Goal: Find specific page/section: Find specific page/section

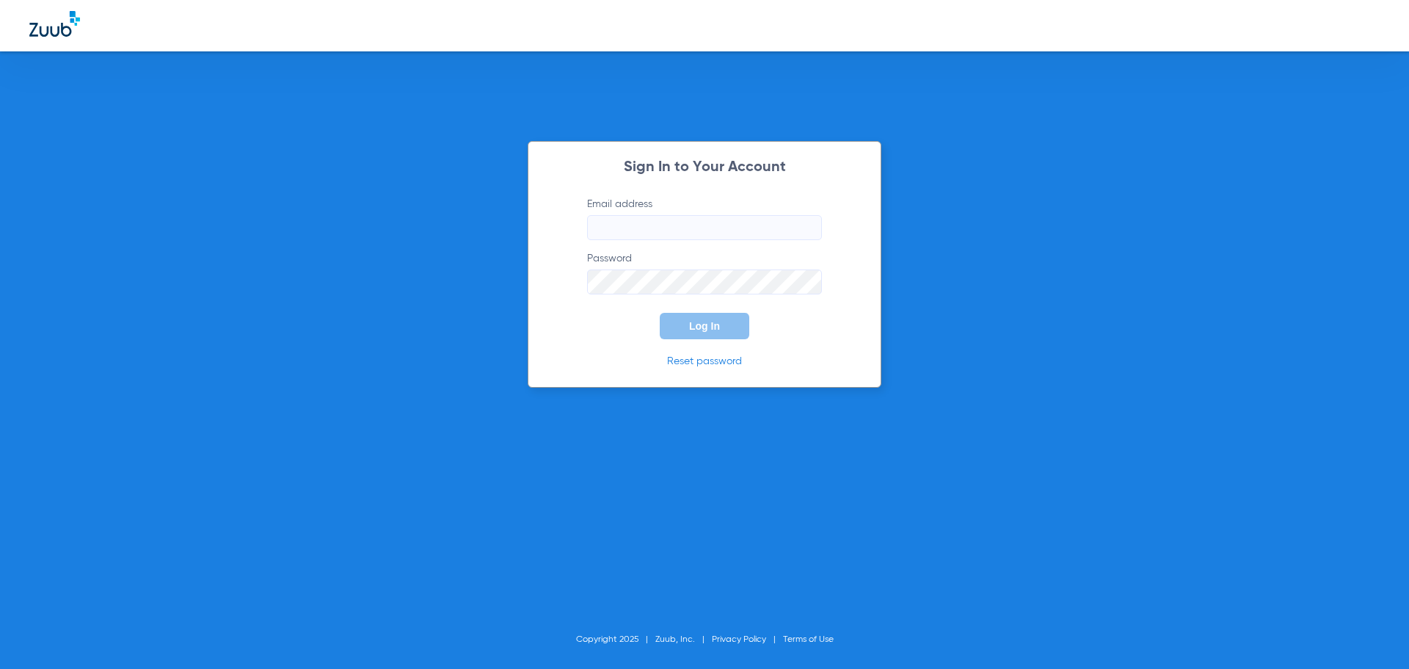
type input "[EMAIL_ADDRESS][DOMAIN_NAME]"
click at [694, 320] on span "Log In" at bounding box center [704, 326] width 31 height 12
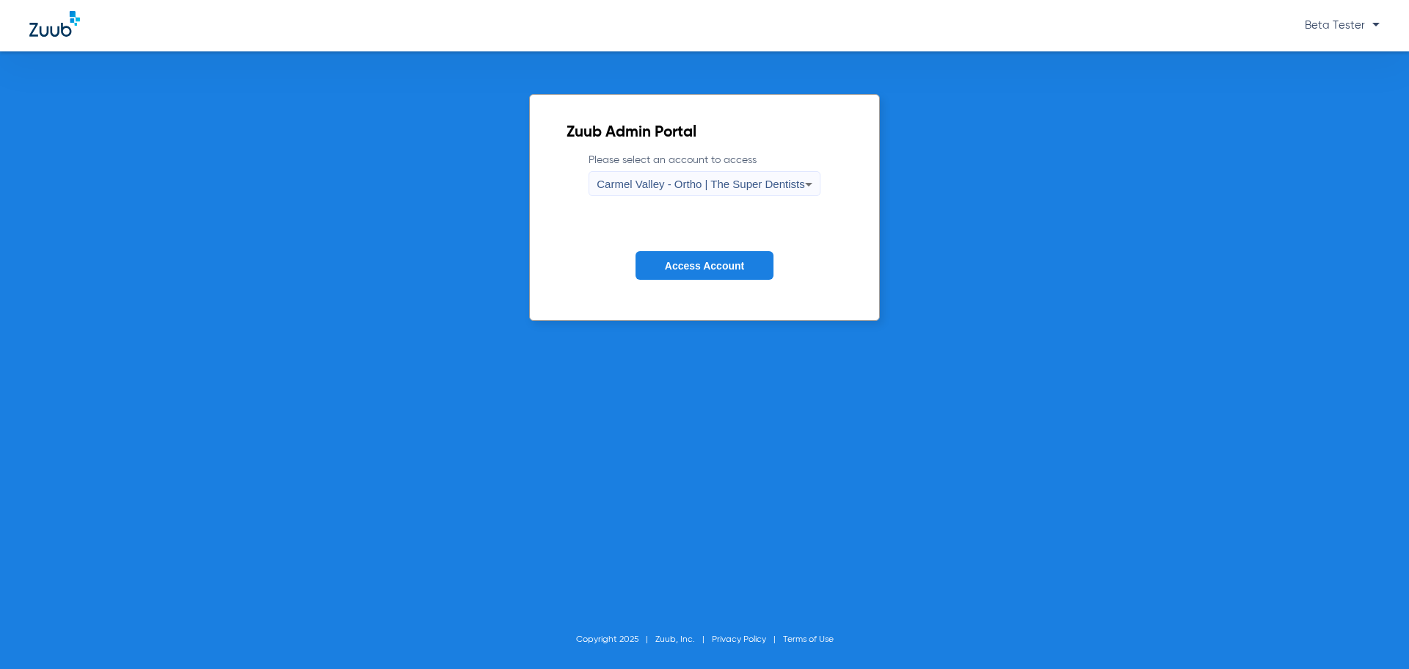
click at [714, 186] on span "Carmel Valley - Ortho | The Super Dentists" at bounding box center [701, 184] width 208 height 12
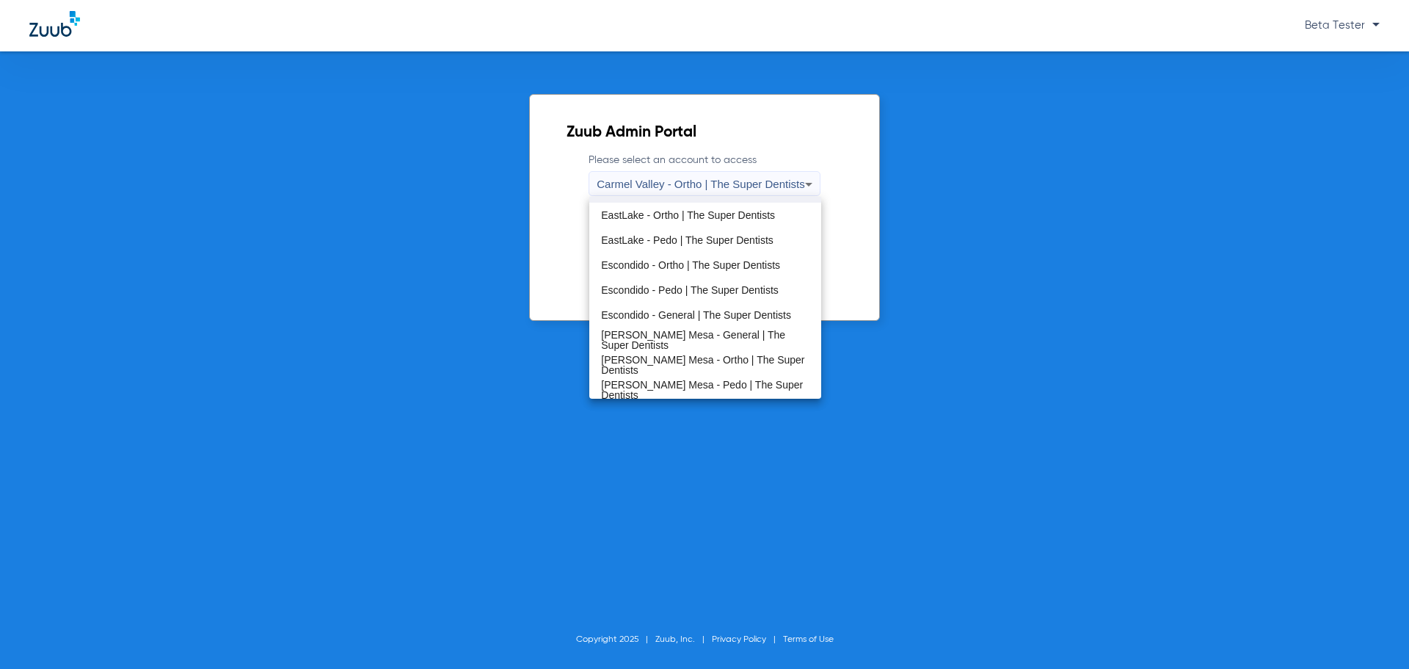
scroll to position [172, 0]
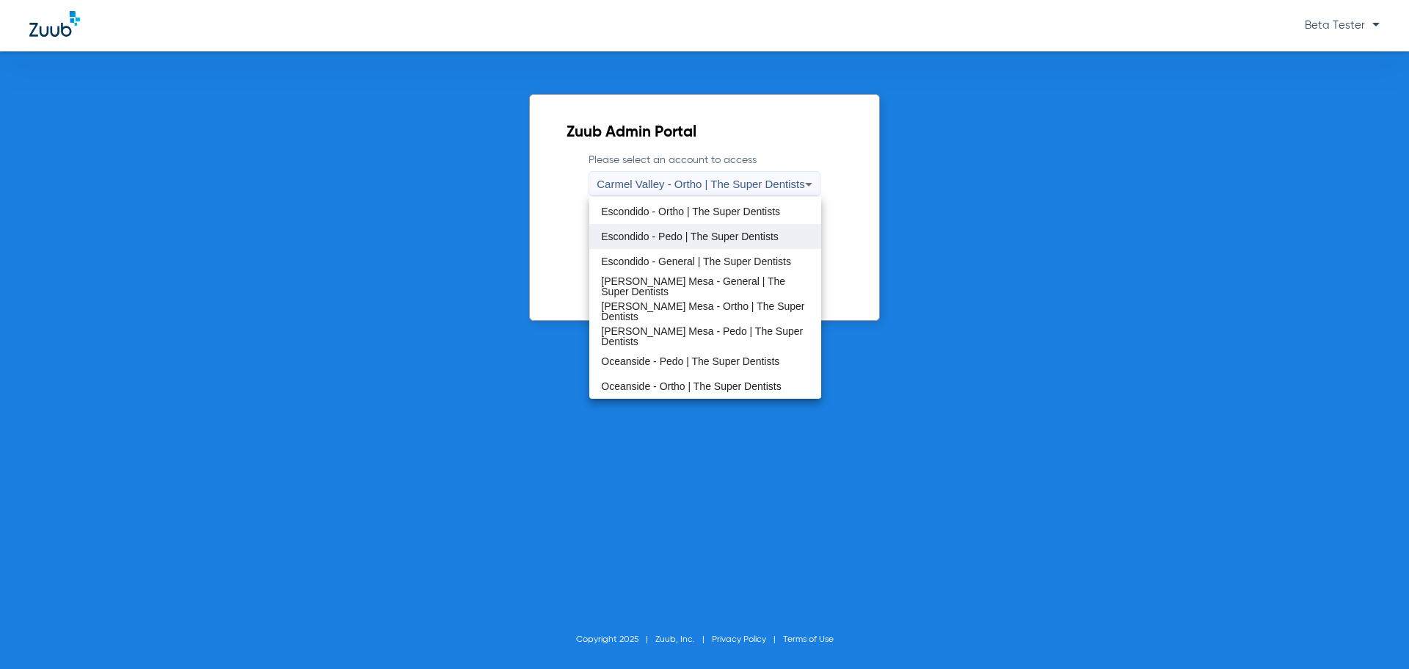
click at [664, 233] on span "Escondido - Pedo | The Super Dentists" at bounding box center [690, 236] width 178 height 10
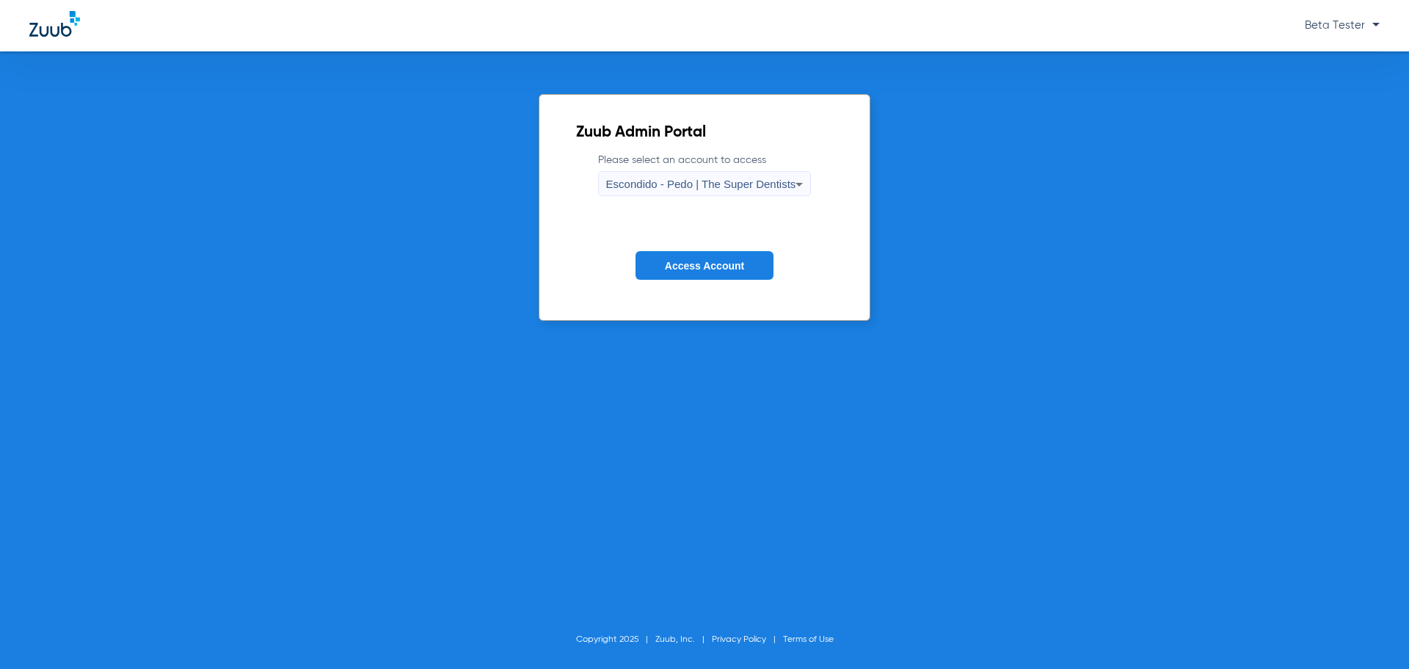
click at [710, 263] on span "Access Account" at bounding box center [704, 266] width 79 height 12
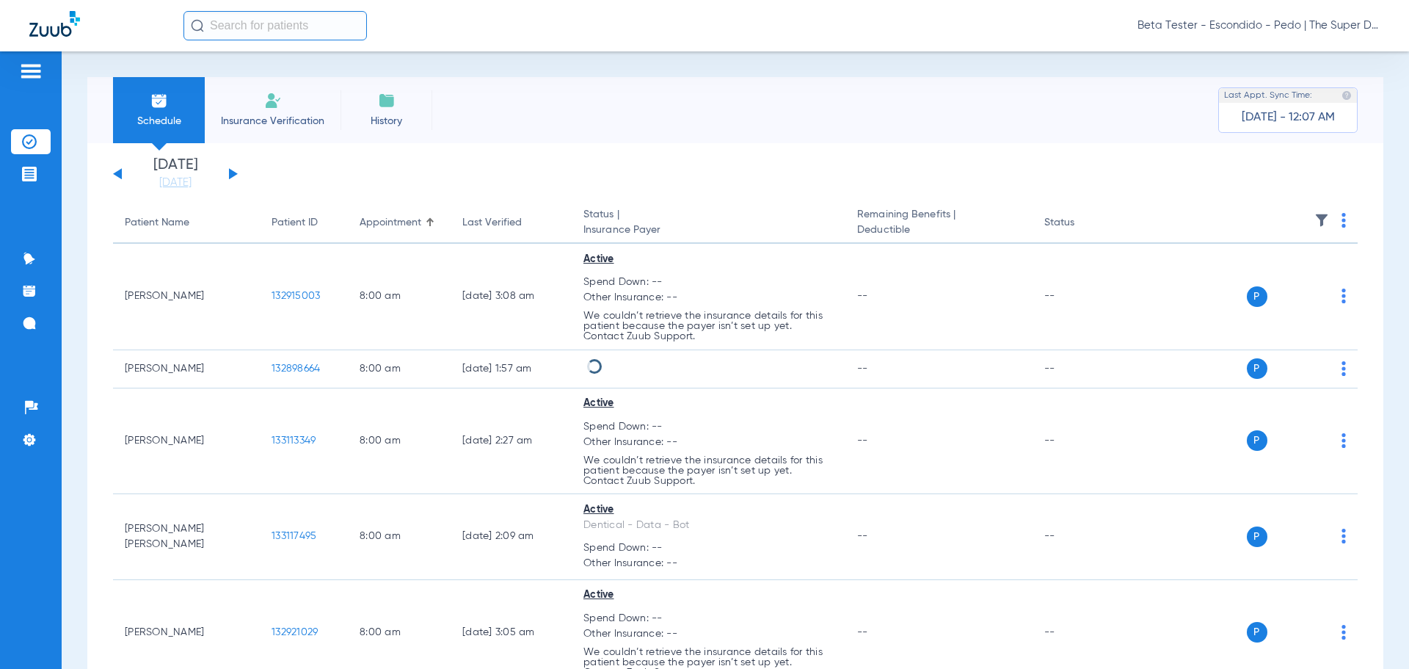
click at [270, 29] on input "text" at bounding box center [274, 25] width 183 height 29
click at [283, 23] on input "text" at bounding box center [274, 25] width 183 height 29
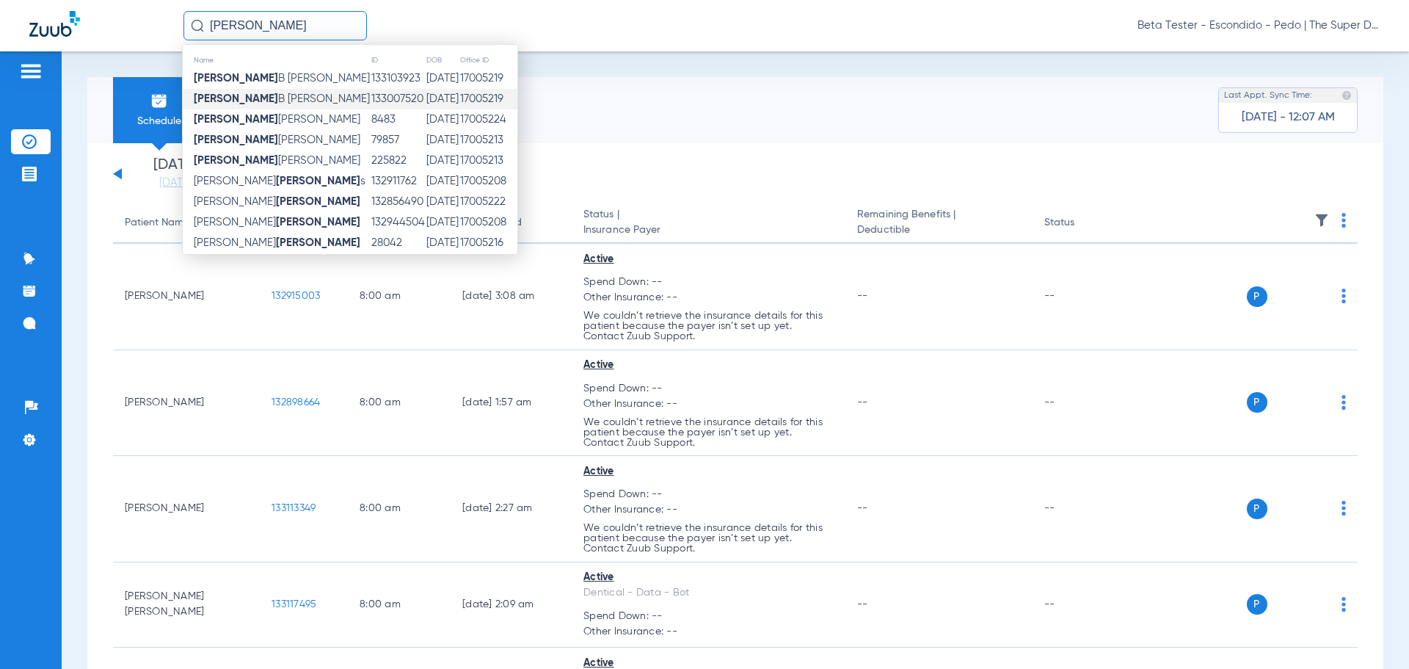
type input "[PERSON_NAME]"
click at [261, 98] on span "[PERSON_NAME]" at bounding box center [282, 98] width 176 height 11
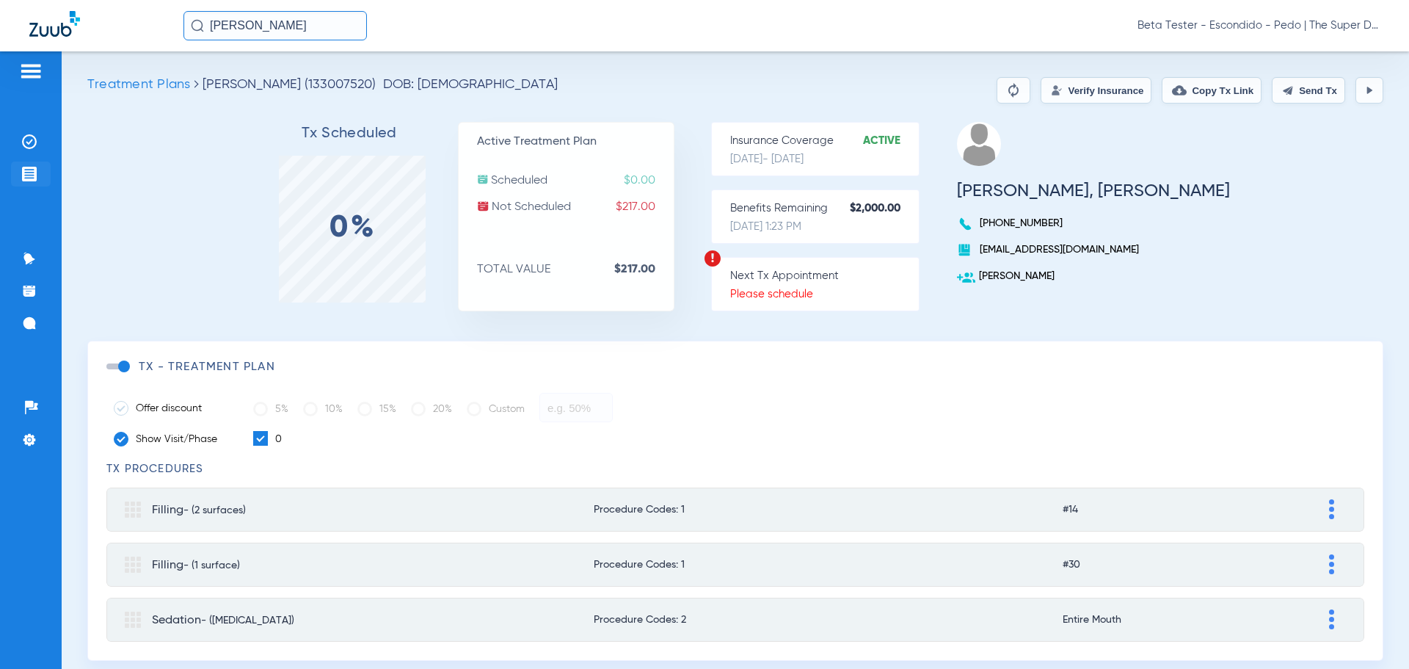
click at [30, 177] on img at bounding box center [29, 174] width 15 height 15
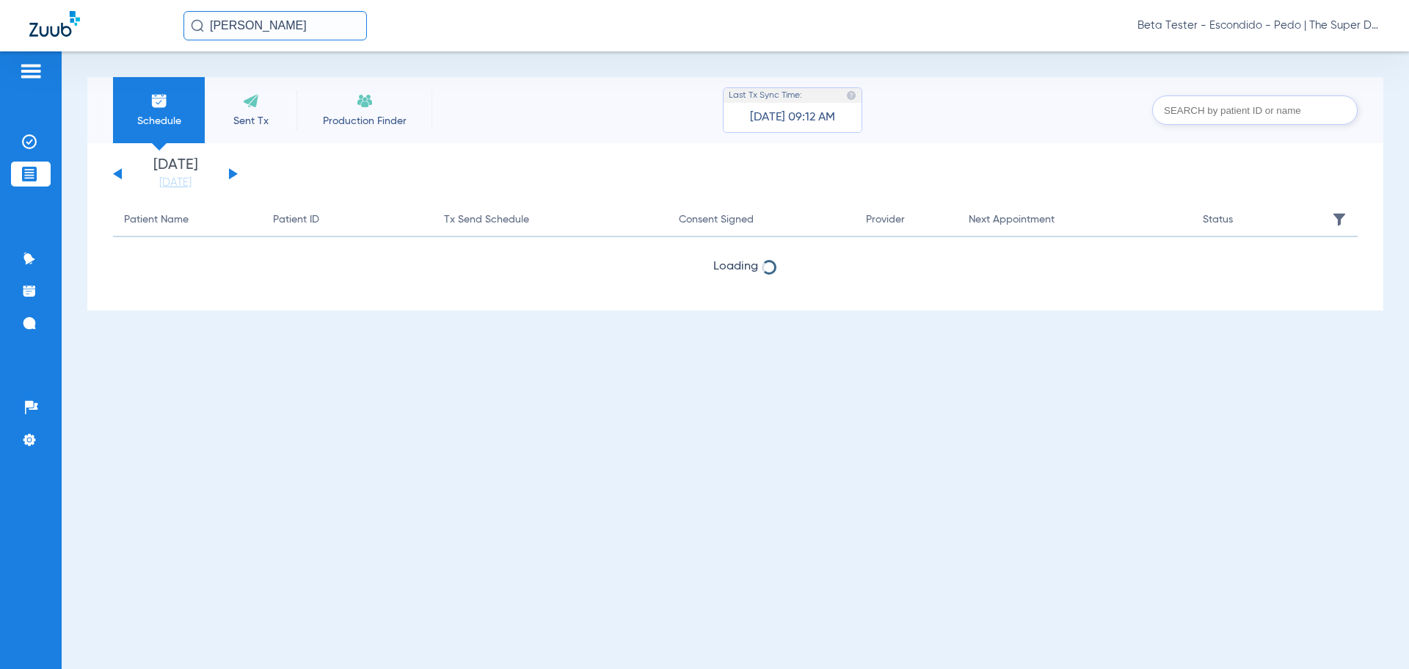
click at [117, 173] on button at bounding box center [117, 173] width 9 height 11
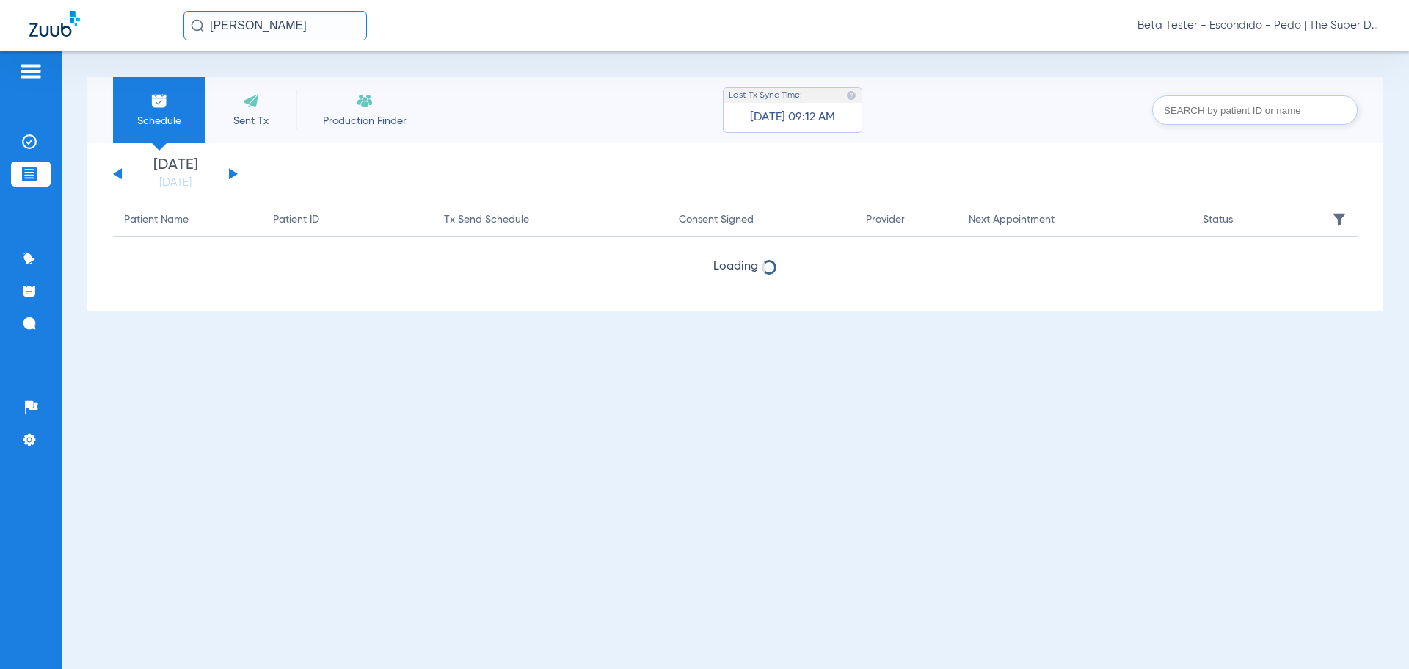
click at [225, 175] on div "[DATE] [DATE] [DATE] [DATE] [DATE] [DATE] [DATE] [DATE] [DATE] [DATE] [DATE] [D…" at bounding box center [175, 174] width 125 height 32
click at [230, 170] on button at bounding box center [233, 173] width 9 height 11
click at [257, 30] on input "[PERSON_NAME]" at bounding box center [274, 25] width 183 height 29
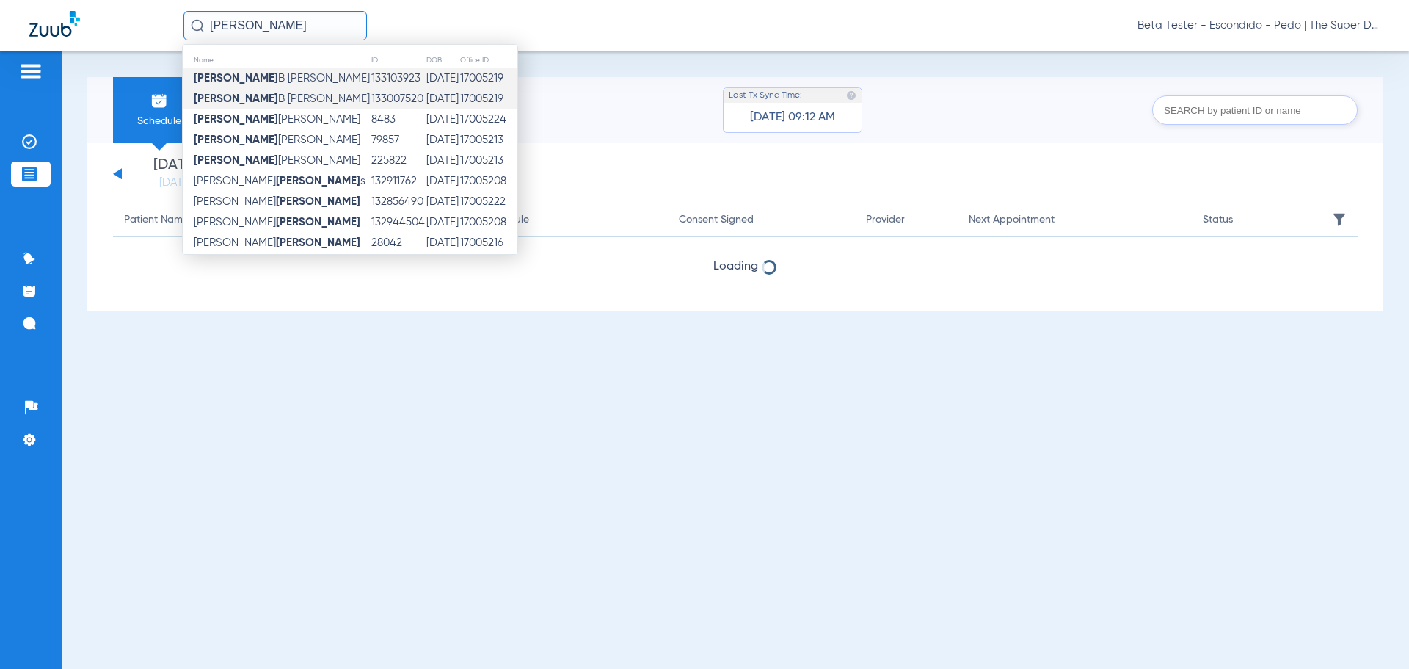
click at [261, 73] on span "[PERSON_NAME]" at bounding box center [282, 78] width 176 height 11
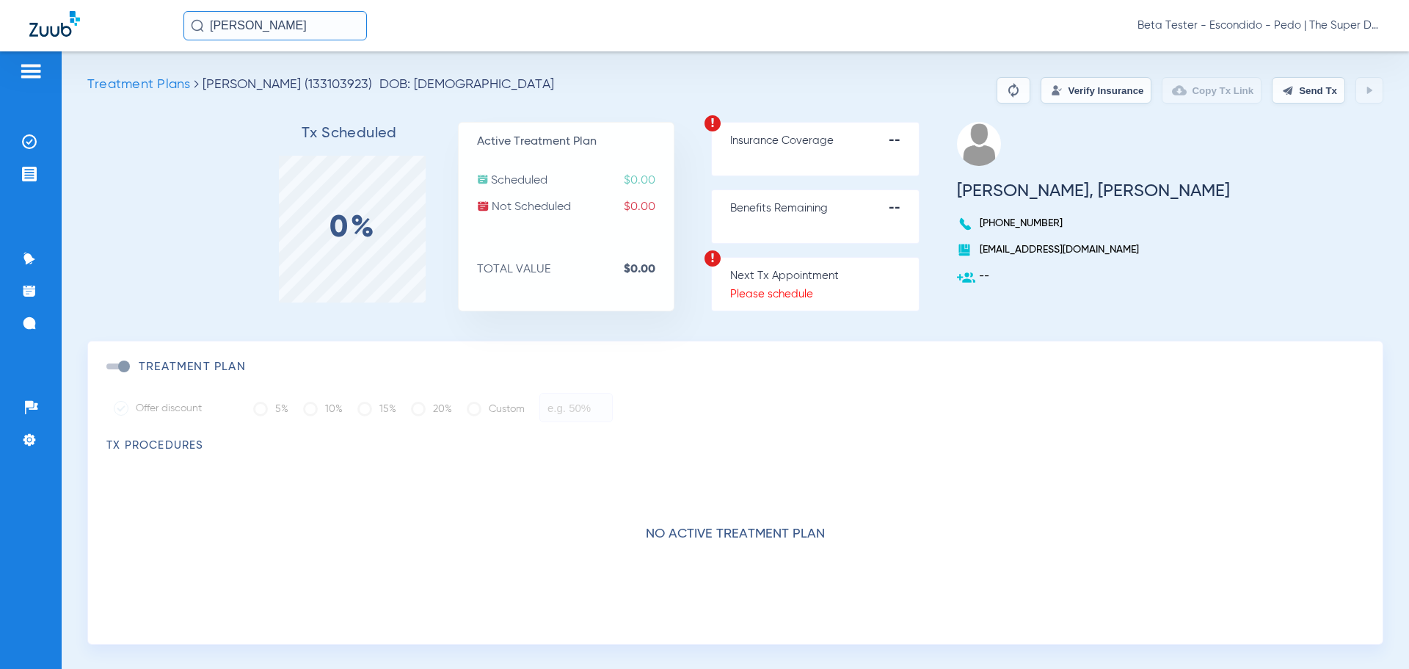
click at [143, 80] on span "Treatment Plans" at bounding box center [138, 84] width 103 height 13
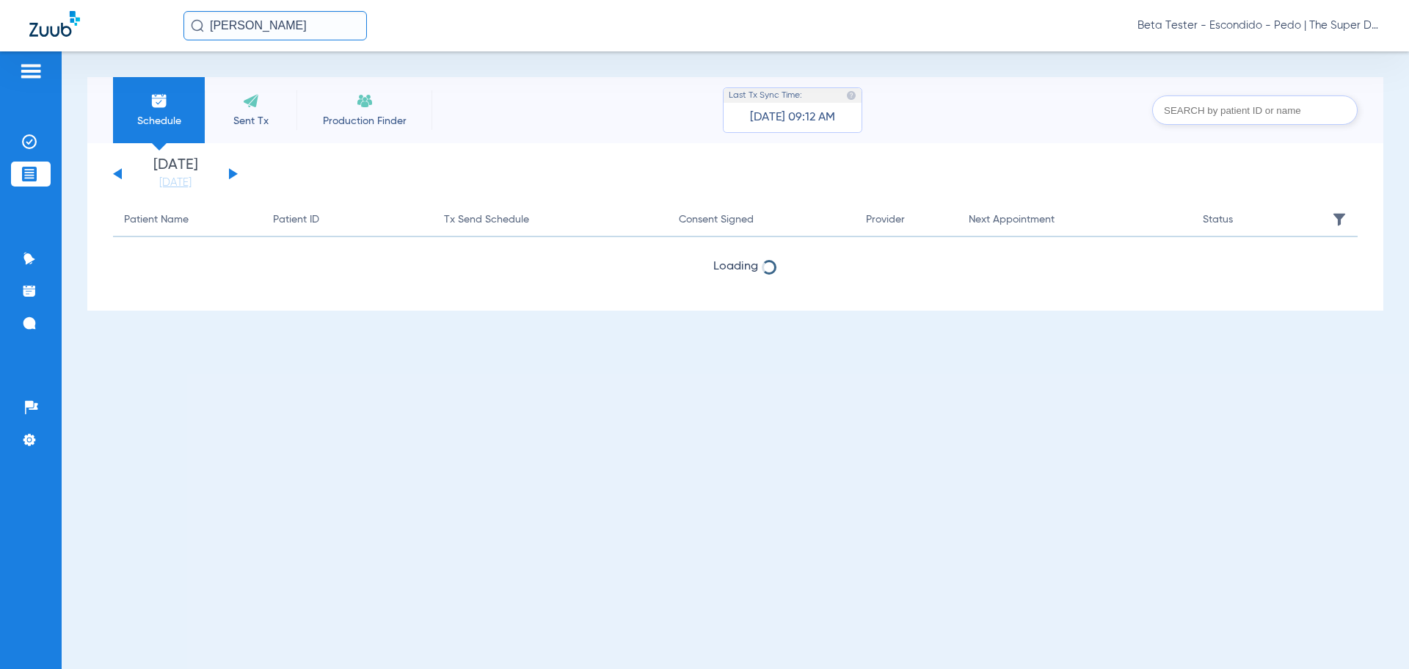
click at [1401, 572] on div "Schedule Sent Tx Production Finder Last Tx Sync Time: 08/11/25 - 09:12 AM [DATE…" at bounding box center [736, 359] width 1348 height 617
click at [476, 370] on div "Schedule Sent Tx Production Finder Last Tx Sync Time: 08/11/25 - 09:12 AM [DATE…" at bounding box center [736, 359] width 1348 height 617
